Goal: Entertainment & Leisure: Consume media (video, audio)

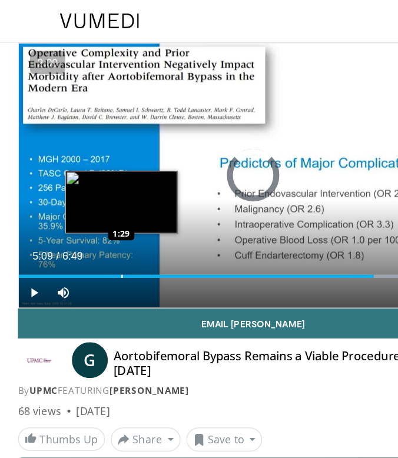
click at [95, 216] on div "Progress Bar" at bounding box center [95, 217] width 1 height 2
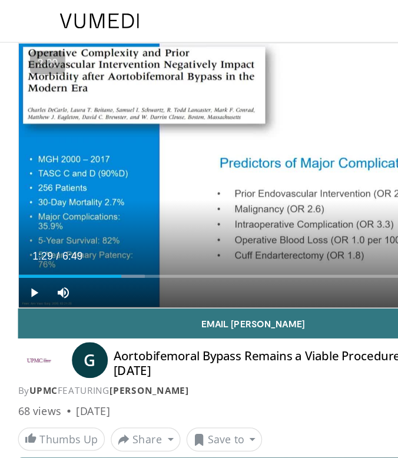
click at [104, 217] on div "Progress Bar" at bounding box center [104, 217] width 1 height 2
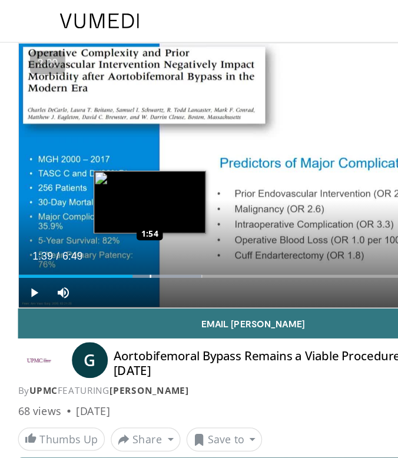
click at [118, 215] on div "Loaded : 39.06% 1:39 1:54" at bounding box center [199, 212] width 369 height 11
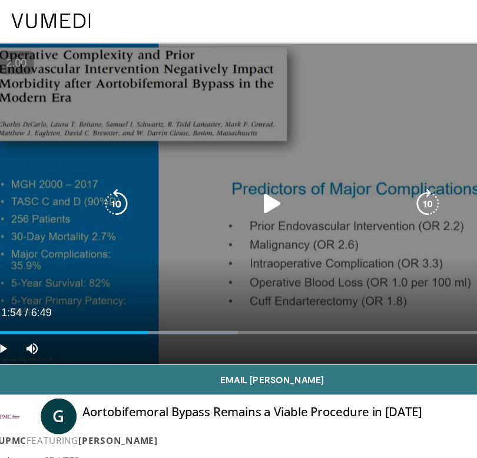
click at [239, 166] on icon "Video Player" at bounding box center [239, 160] width 24 height 24
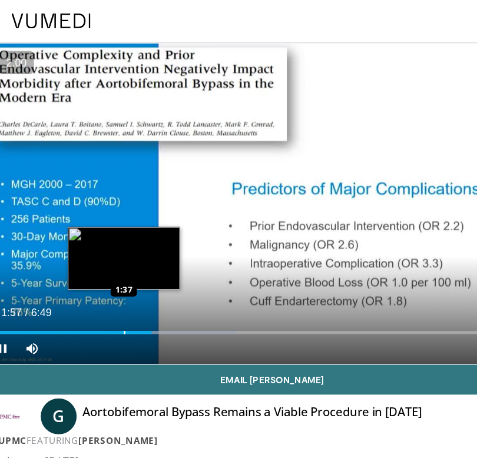
click at [122, 261] on div "Progress Bar" at bounding box center [122, 261] width 1 height 2
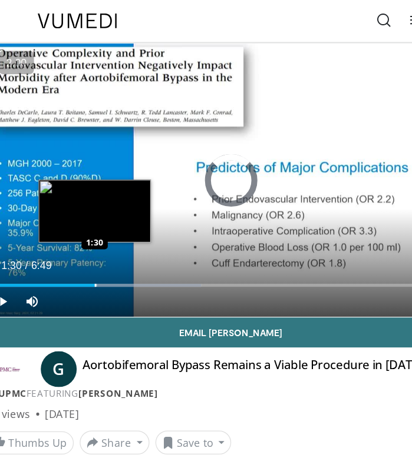
click at [99, 221] on div "Loaded : 43.94% 1:30 1:30" at bounding box center [206, 219] width 382 height 11
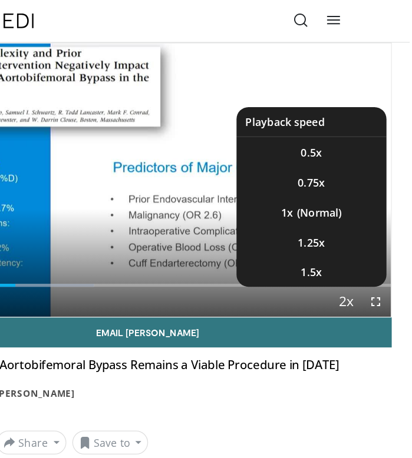
click at [360, 237] on span "Video Player" at bounding box center [361, 238] width 16 height 24
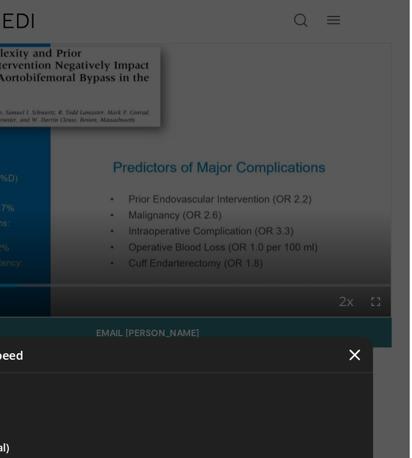
click at [370, 277] on icon "Video Player" at bounding box center [369, 279] width 12 height 12
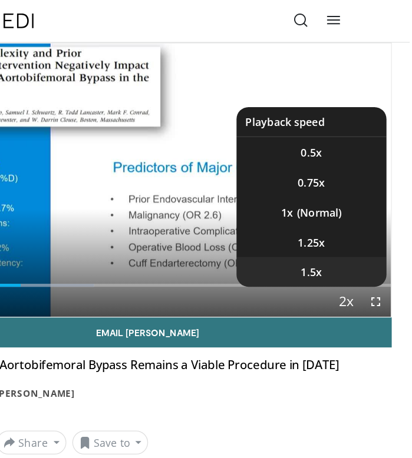
click at [359, 211] on li "1.5x" at bounding box center [335, 214] width 118 height 24
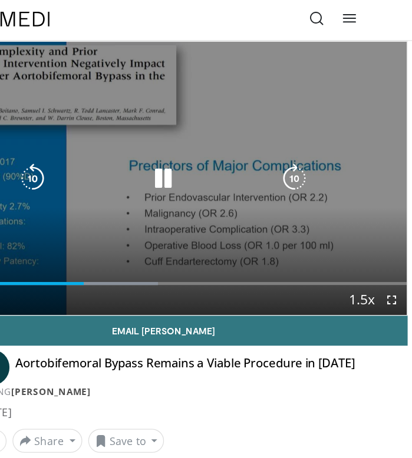
click at [208, 147] on icon "Video Player" at bounding box center [206, 142] width 24 height 24
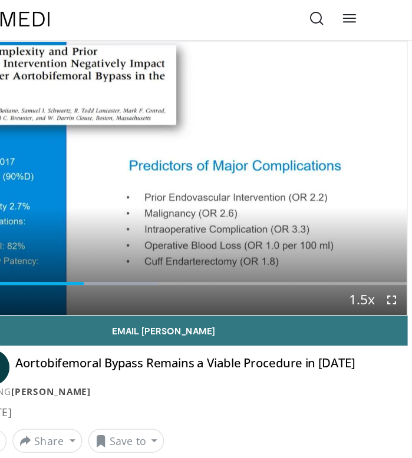
click at [258, 108] on div "10 seconds Tap to unmute" at bounding box center [206, 141] width 382 height 215
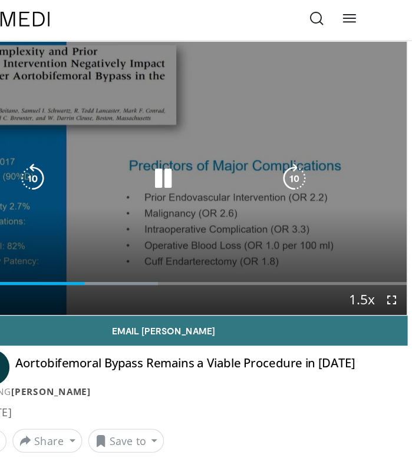
click at [100, 147] on icon "Video Player" at bounding box center [103, 142] width 24 height 24
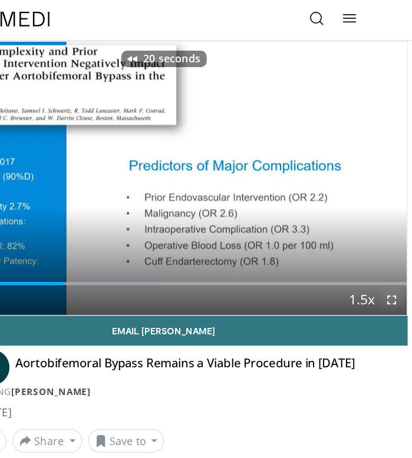
click at [385, 236] on span "Video Player" at bounding box center [385, 238] width 24 height 24
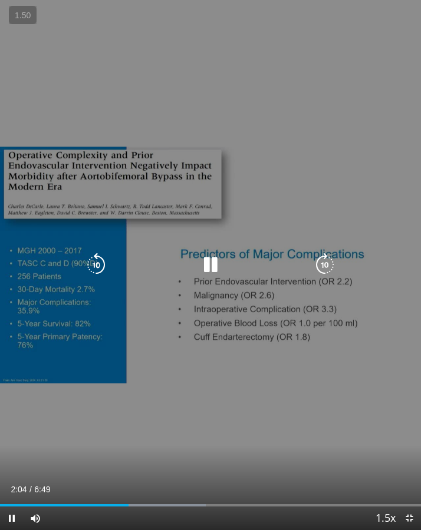
click at [274, 439] on div "20 seconds Tap to unmute" at bounding box center [210, 265] width 421 height 530
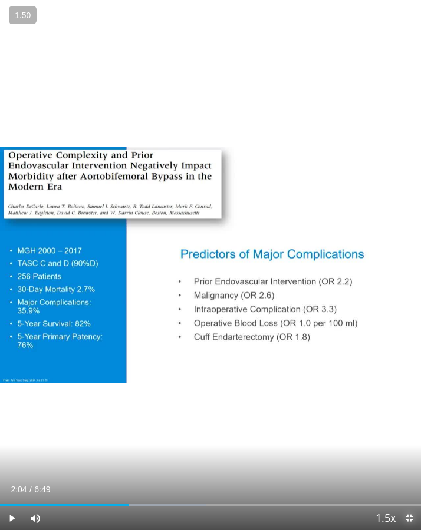
click at [398, 458] on span "Video Player" at bounding box center [409, 519] width 24 height 24
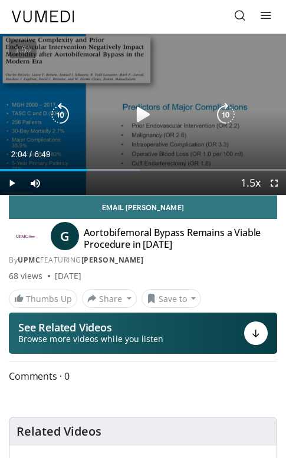
click at [191, 88] on div "20 seconds Tap to unmute" at bounding box center [143, 114] width 286 height 161
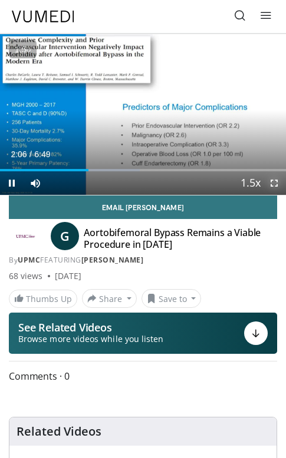
click at [279, 185] on span "Video Player" at bounding box center [274, 183] width 24 height 24
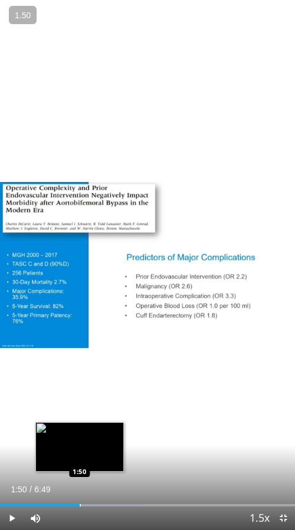
click at [80, 458] on div "Progress Bar" at bounding box center [80, 505] width 1 height 2
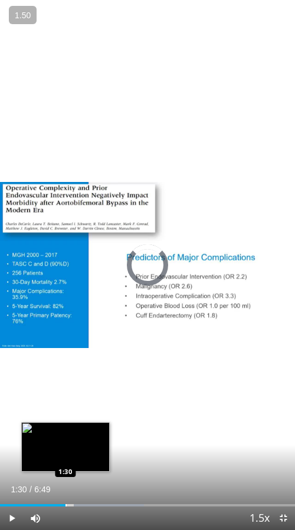
click at [65, 458] on div "Loaded : 48.82% 1:30 1:30" at bounding box center [147, 500] width 295 height 11
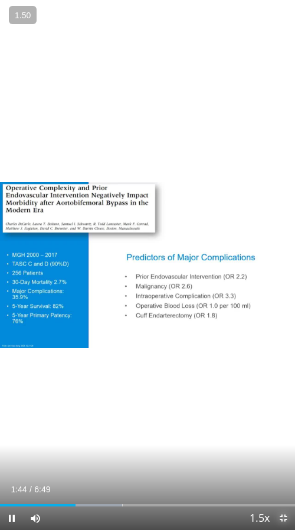
click at [282, 458] on span "Video Player" at bounding box center [283, 519] width 24 height 24
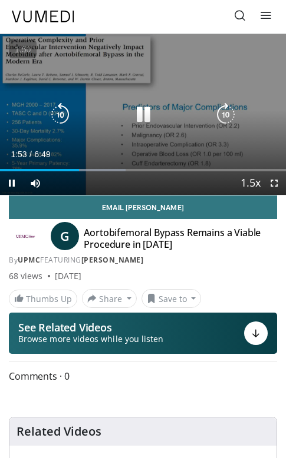
click at [138, 115] on icon "Video Player" at bounding box center [143, 115] width 24 height 24
click at [156, 123] on div "Video Player" at bounding box center [142, 115] width 188 height 24
click at [154, 120] on div "Video Player" at bounding box center [142, 115] width 188 height 24
click at [152, 119] on icon "Video Player" at bounding box center [143, 115] width 24 height 24
click at [124, 64] on div "20 seconds Tap to unmute" at bounding box center [143, 114] width 286 height 161
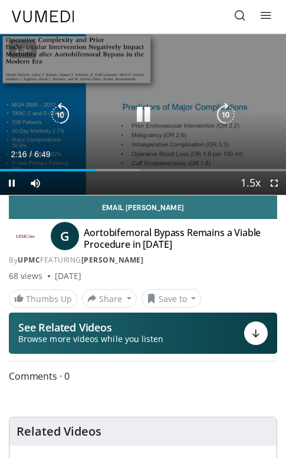
click at [145, 116] on icon "Video Player" at bounding box center [143, 115] width 24 height 24
